Goal: Task Accomplishment & Management: Manage account settings

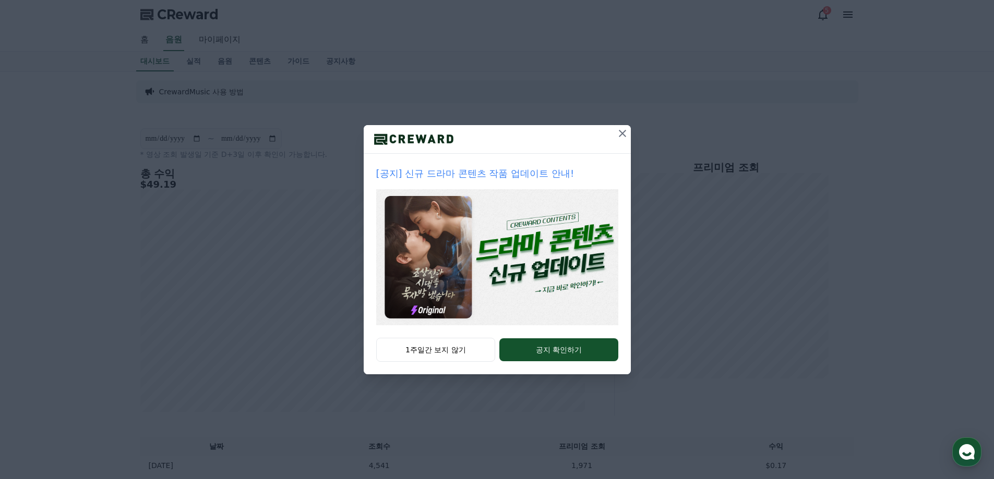
click at [626, 131] on icon at bounding box center [622, 133] width 13 height 13
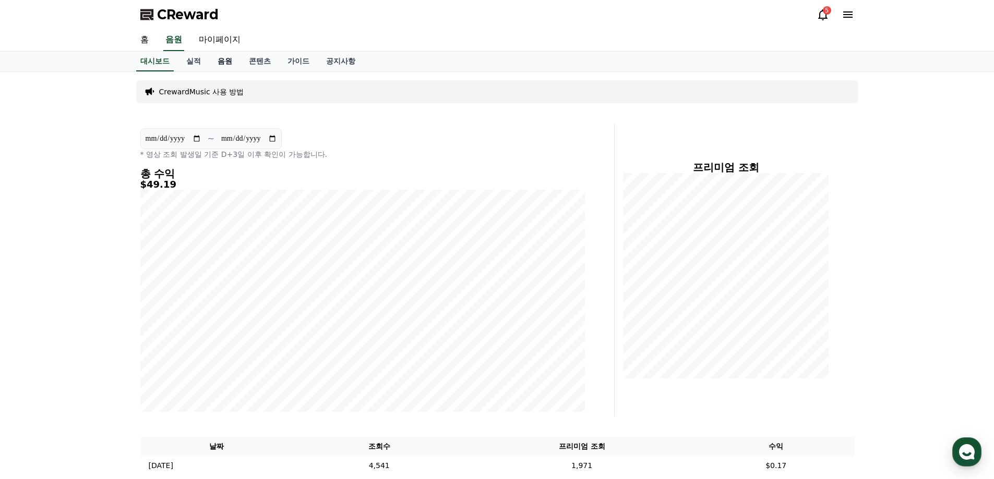
click at [222, 62] on link "음원" at bounding box center [224, 62] width 31 height 20
click at [195, 62] on link "실적" at bounding box center [193, 62] width 31 height 20
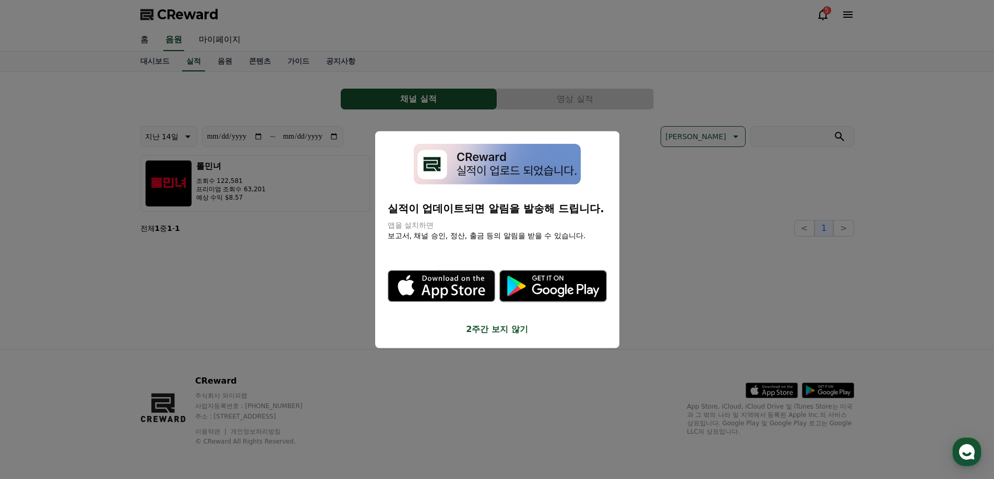
click at [296, 265] on button "close modal" at bounding box center [497, 239] width 994 height 479
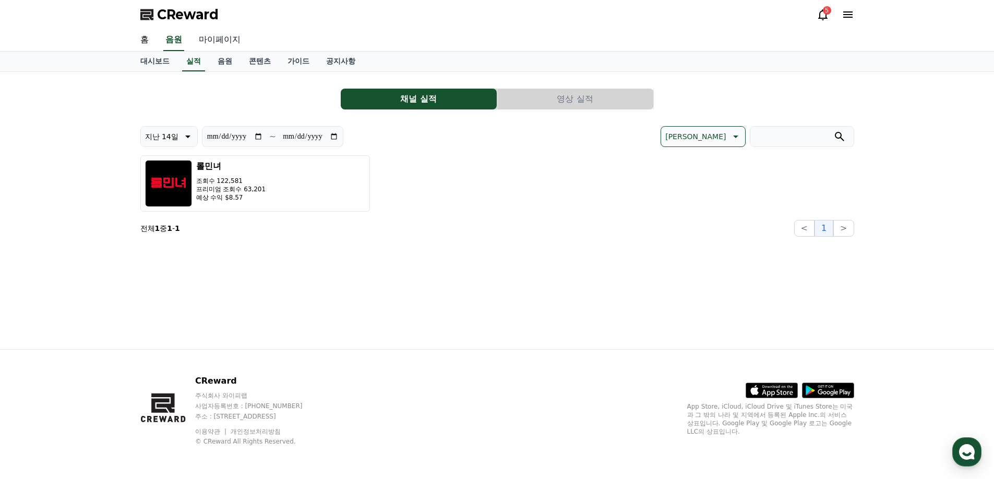
click at [227, 43] on link "마이페이지" at bounding box center [219, 40] width 58 height 22
select select "**********"
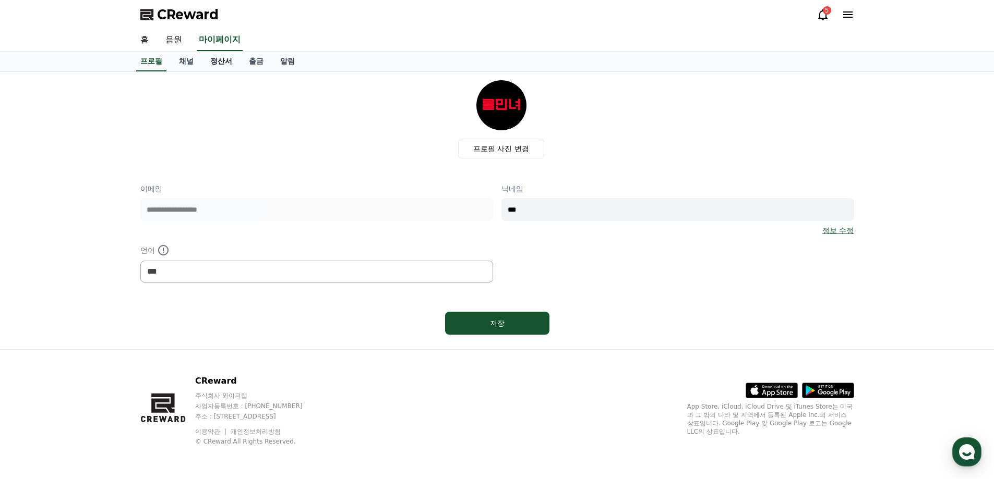
click at [216, 65] on link "정산서" at bounding box center [221, 62] width 39 height 20
